Goal: Check status: Check status

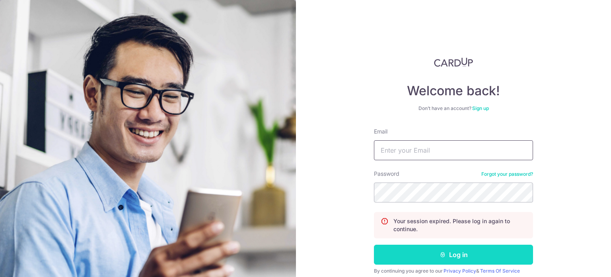
type input "[EMAIL_ADDRESS][DOMAIN_NAME]"
click at [449, 252] on button "Log in" at bounding box center [453, 254] width 159 height 20
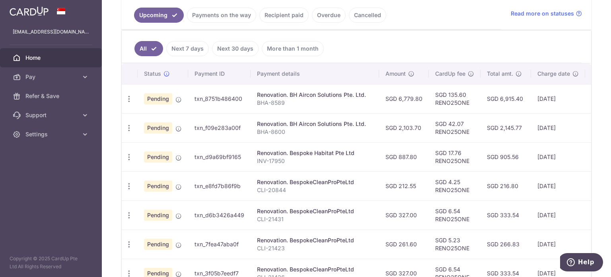
scroll to position [80, 0]
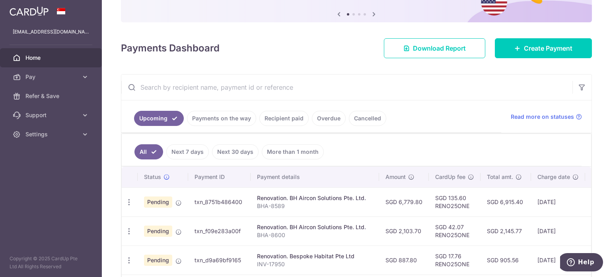
click at [221, 117] on link "Payments on the way" at bounding box center [221, 118] width 69 height 15
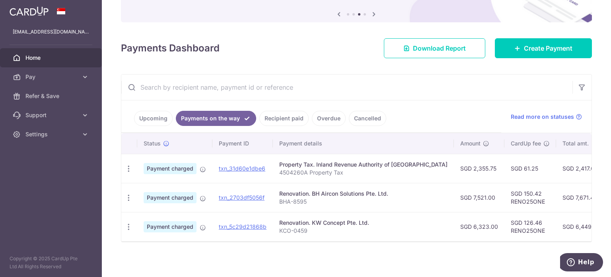
click at [144, 117] on link "Upcoming" at bounding box center [153, 118] width 39 height 15
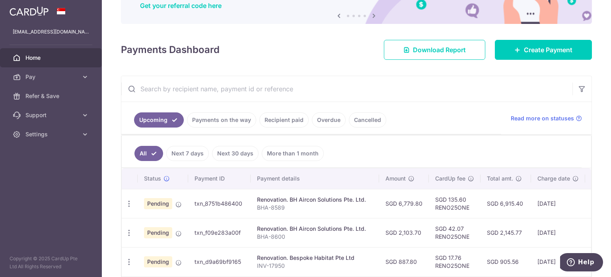
scroll to position [0, 0]
